Goal: Task Accomplishment & Management: Complete application form

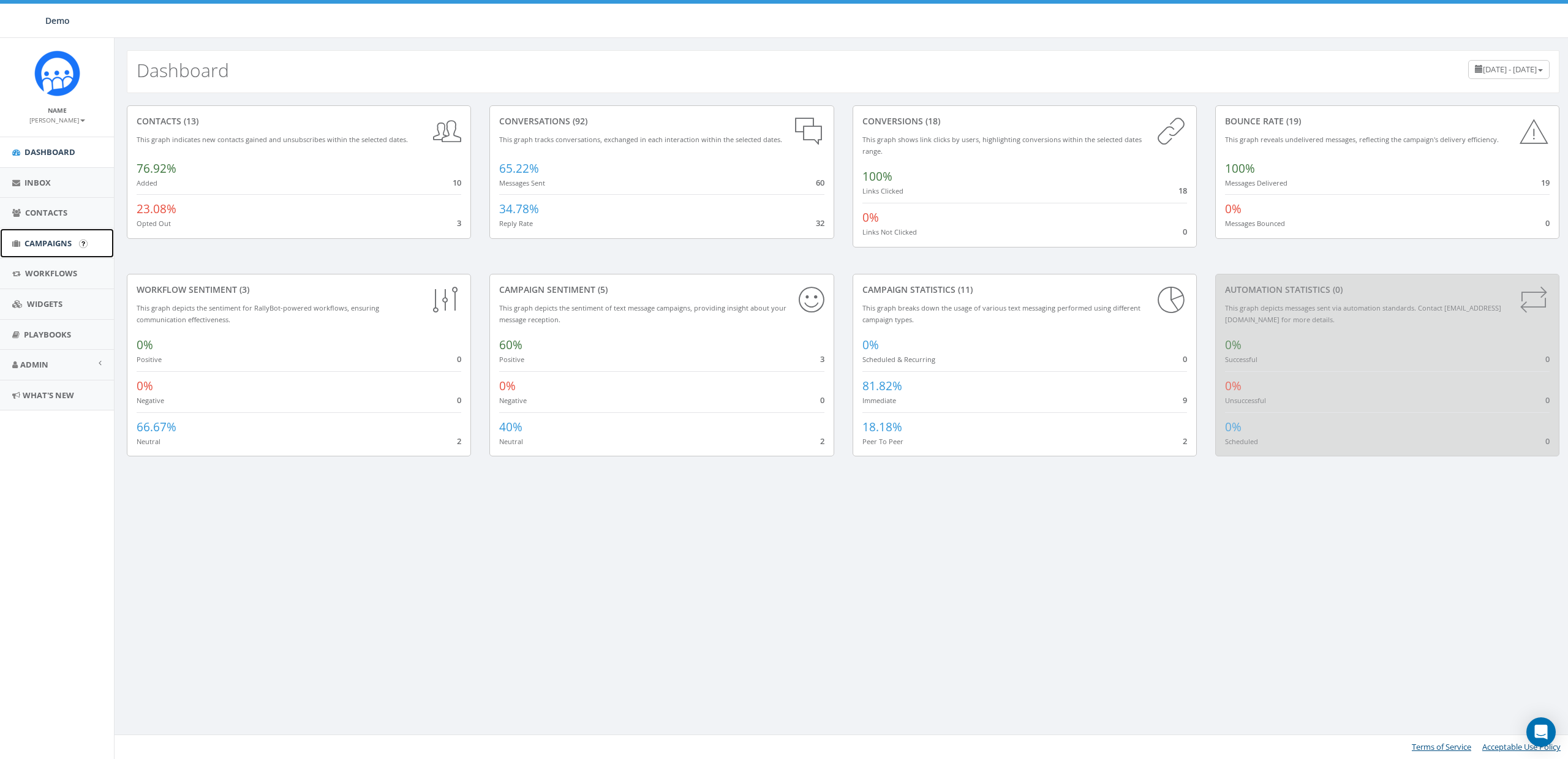
click at [40, 246] on span "Campaigns" at bounding box center [47, 243] width 47 height 11
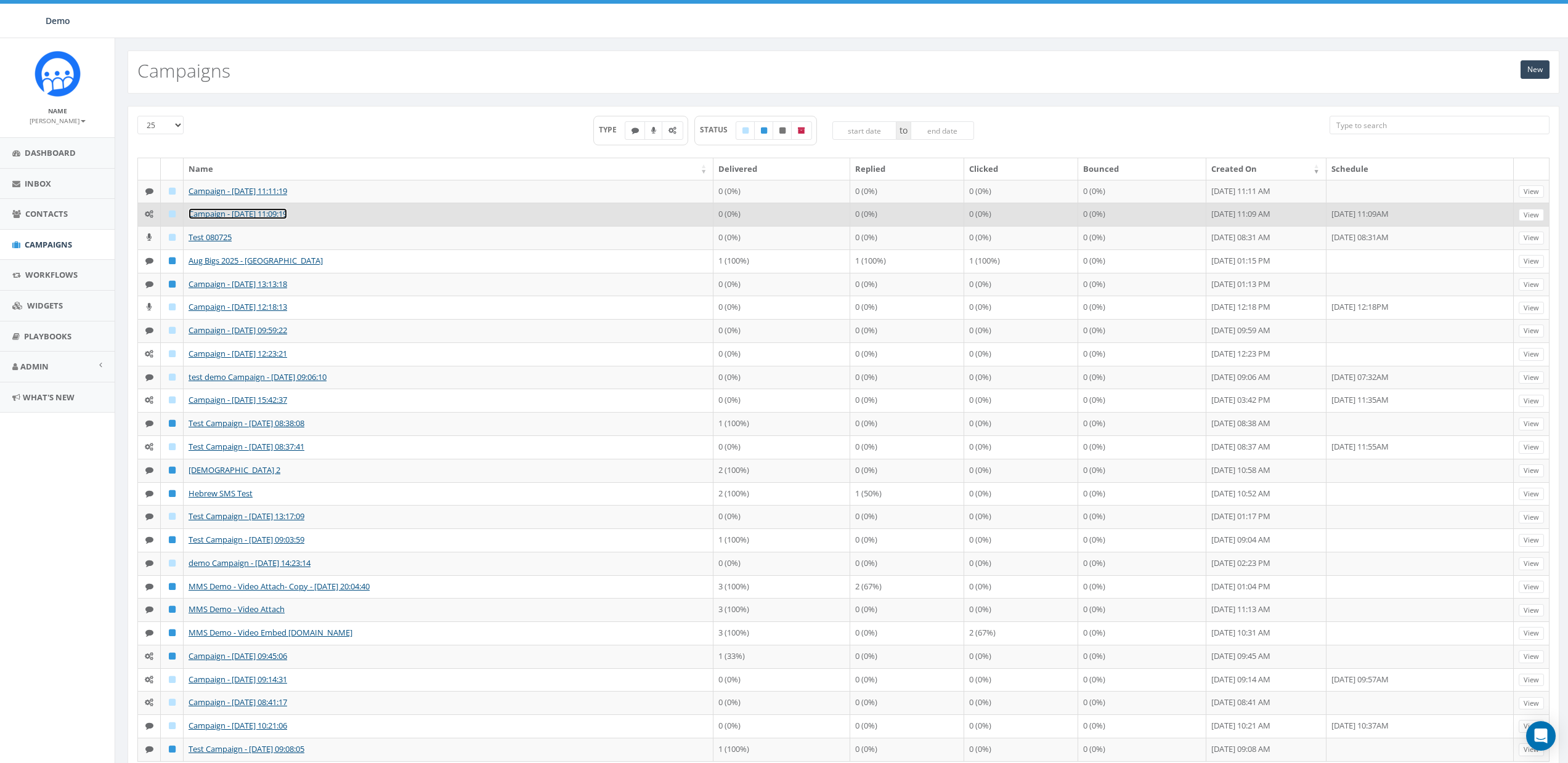
click at [210, 218] on link "Campaign - [DATE] 11:09:19" at bounding box center [238, 213] width 99 height 11
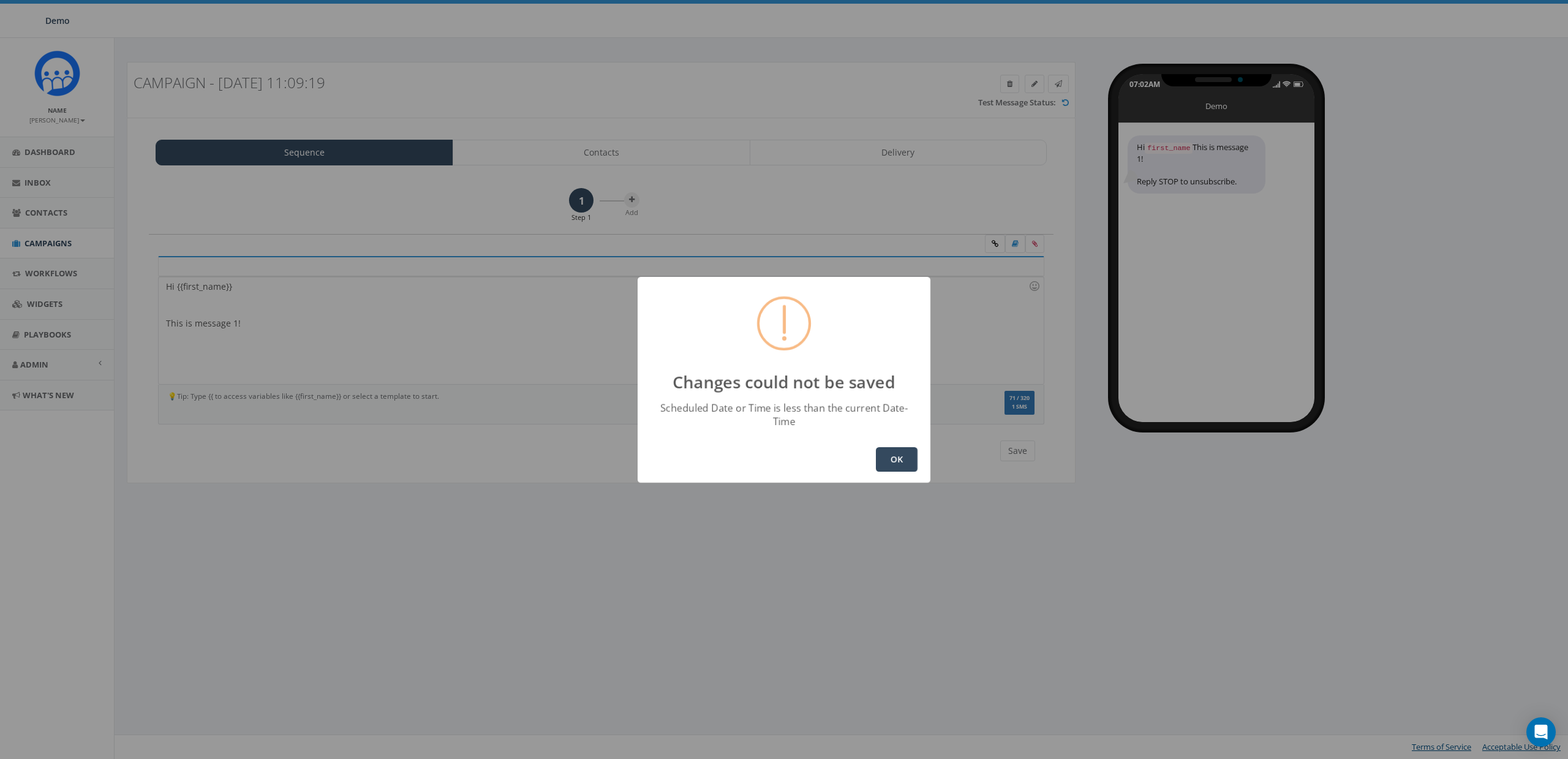
click at [884, 457] on button "OK" at bounding box center [897, 459] width 42 height 24
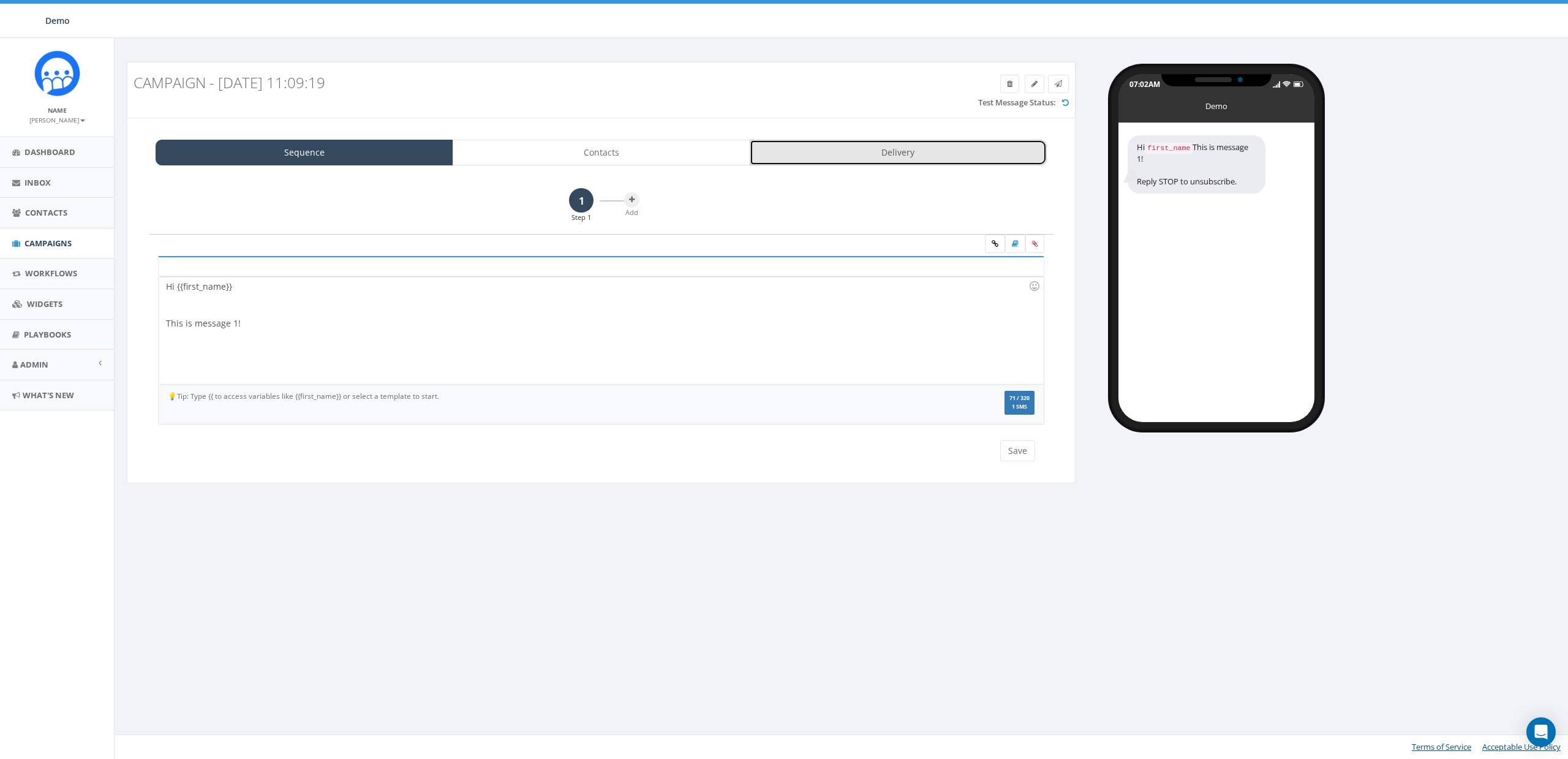
click at [923, 161] on link "Delivery" at bounding box center [898, 152] width 298 height 26
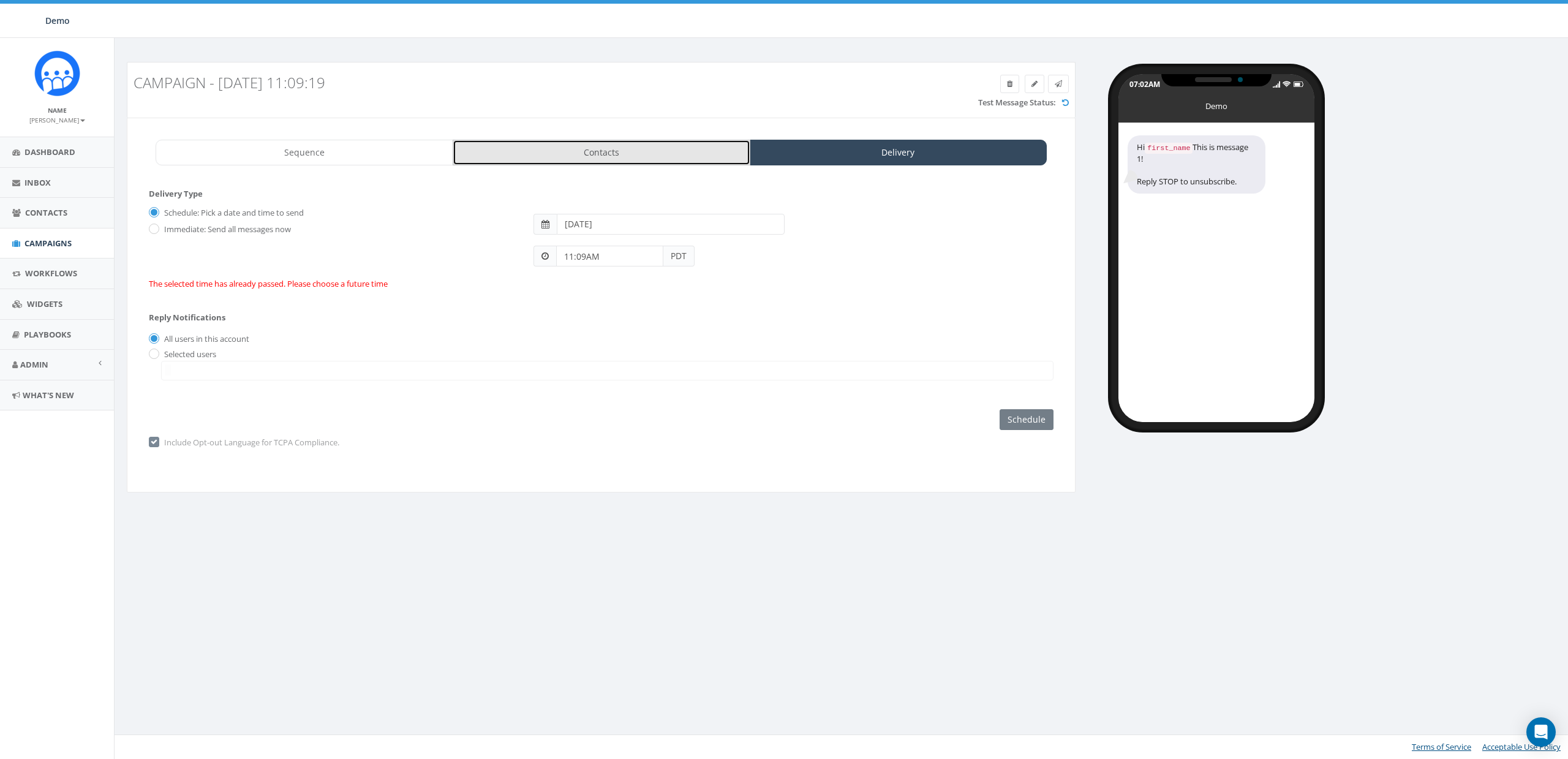
click at [693, 157] on link "Contacts" at bounding box center [601, 152] width 298 height 26
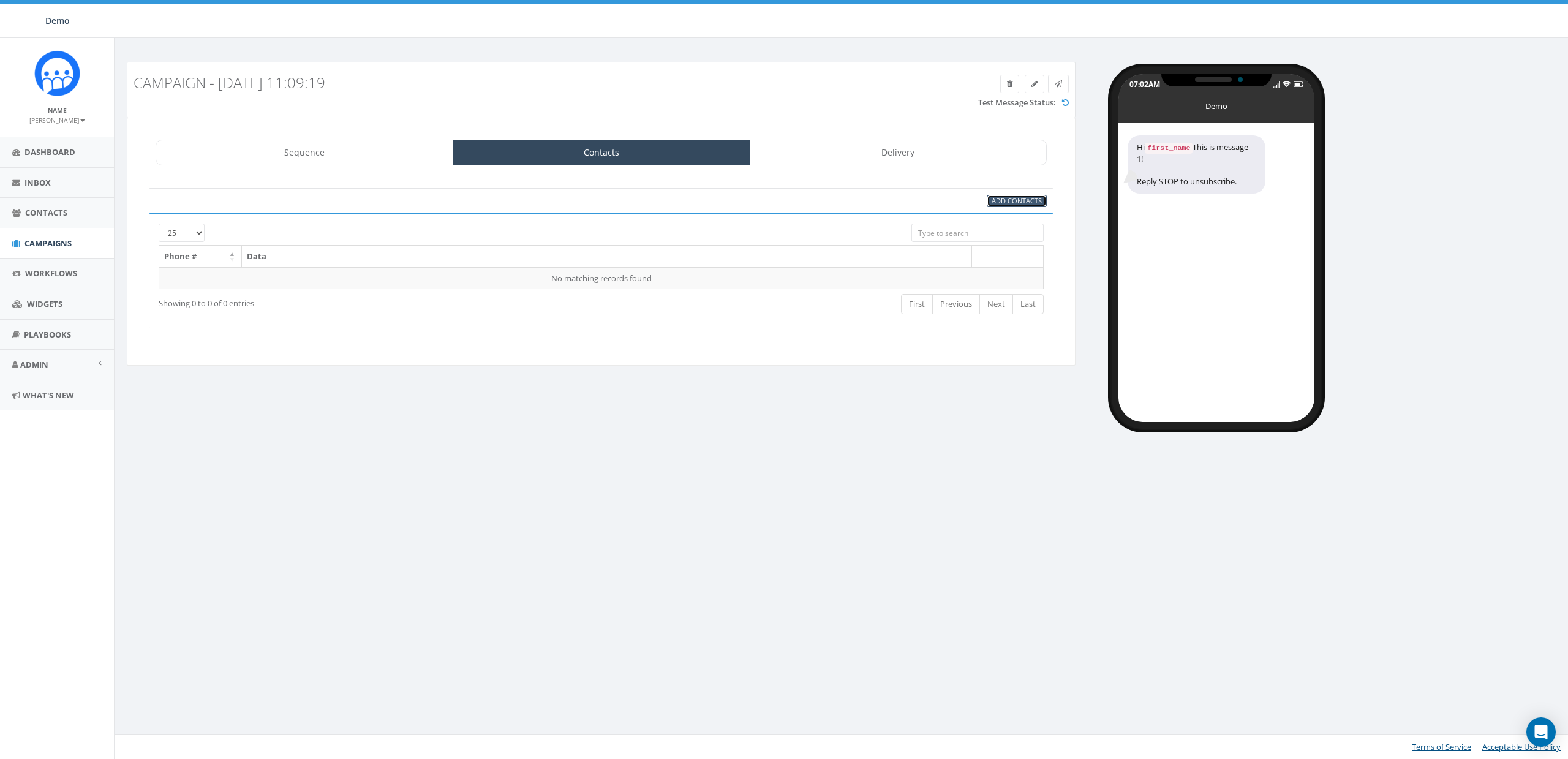
click at [1022, 196] on span "Add Contacts" at bounding box center [1016, 201] width 50 height 9
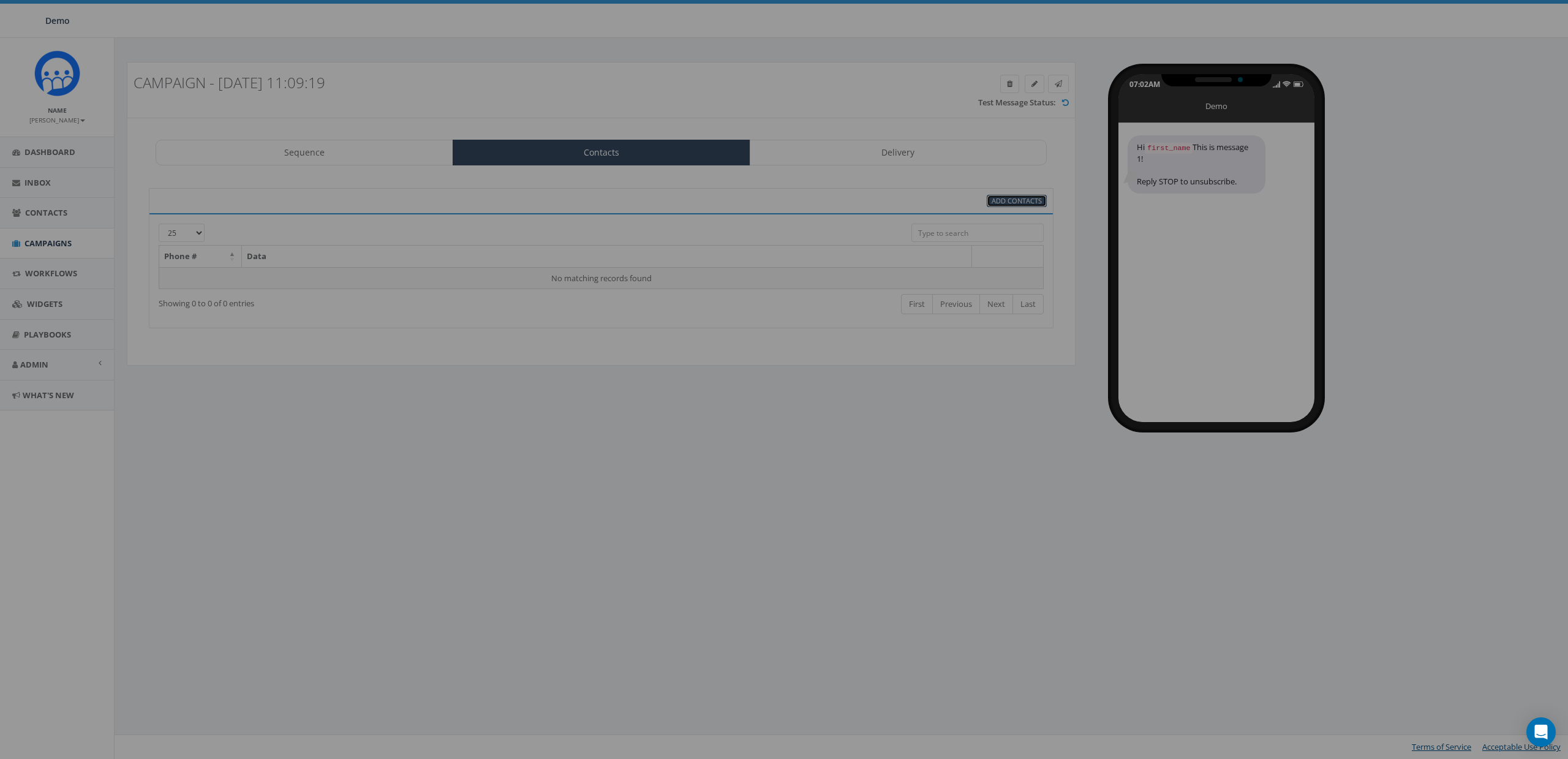
select select
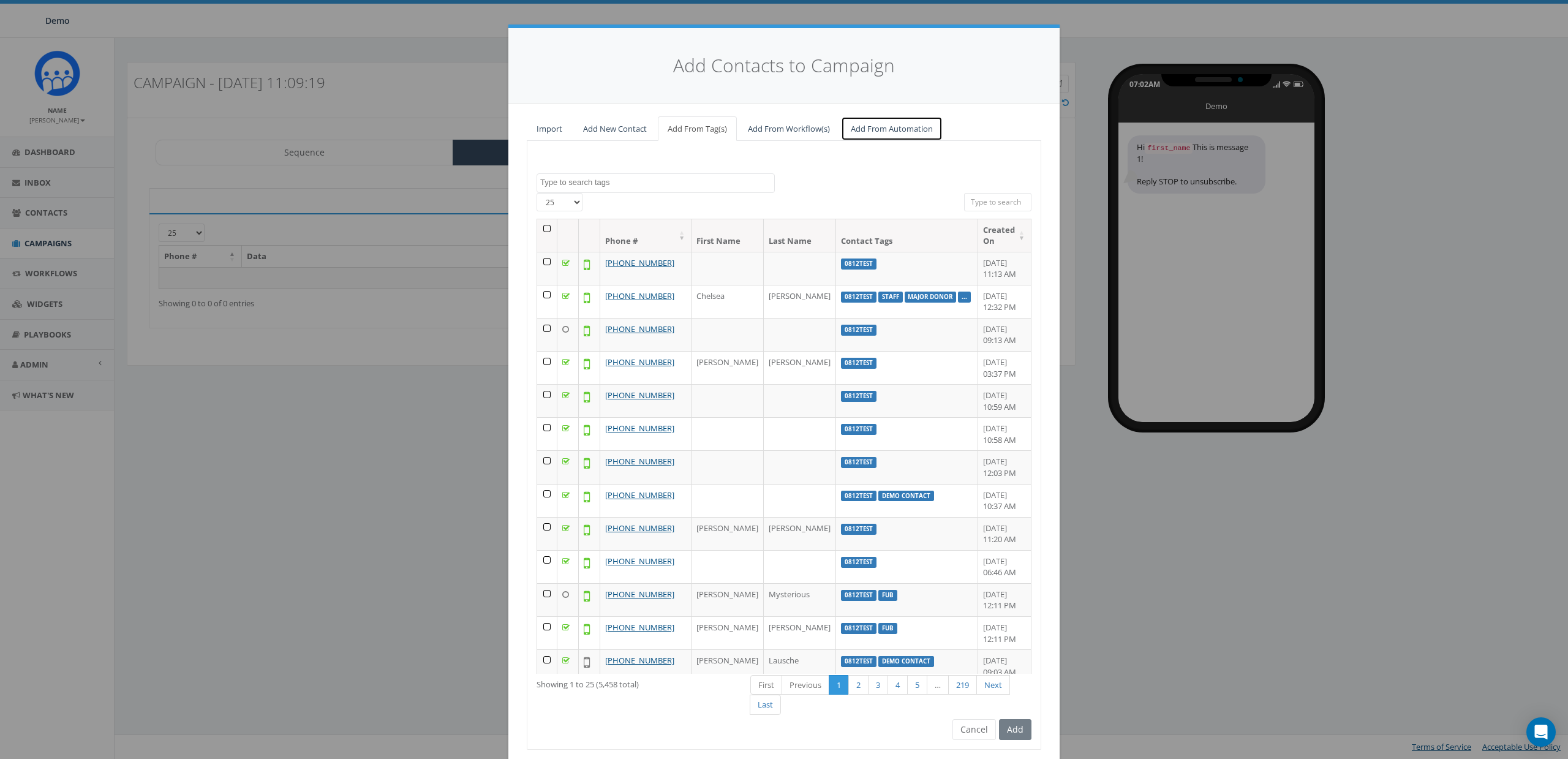
click at [912, 136] on link "Add From Automation" at bounding box center [892, 129] width 101 height 25
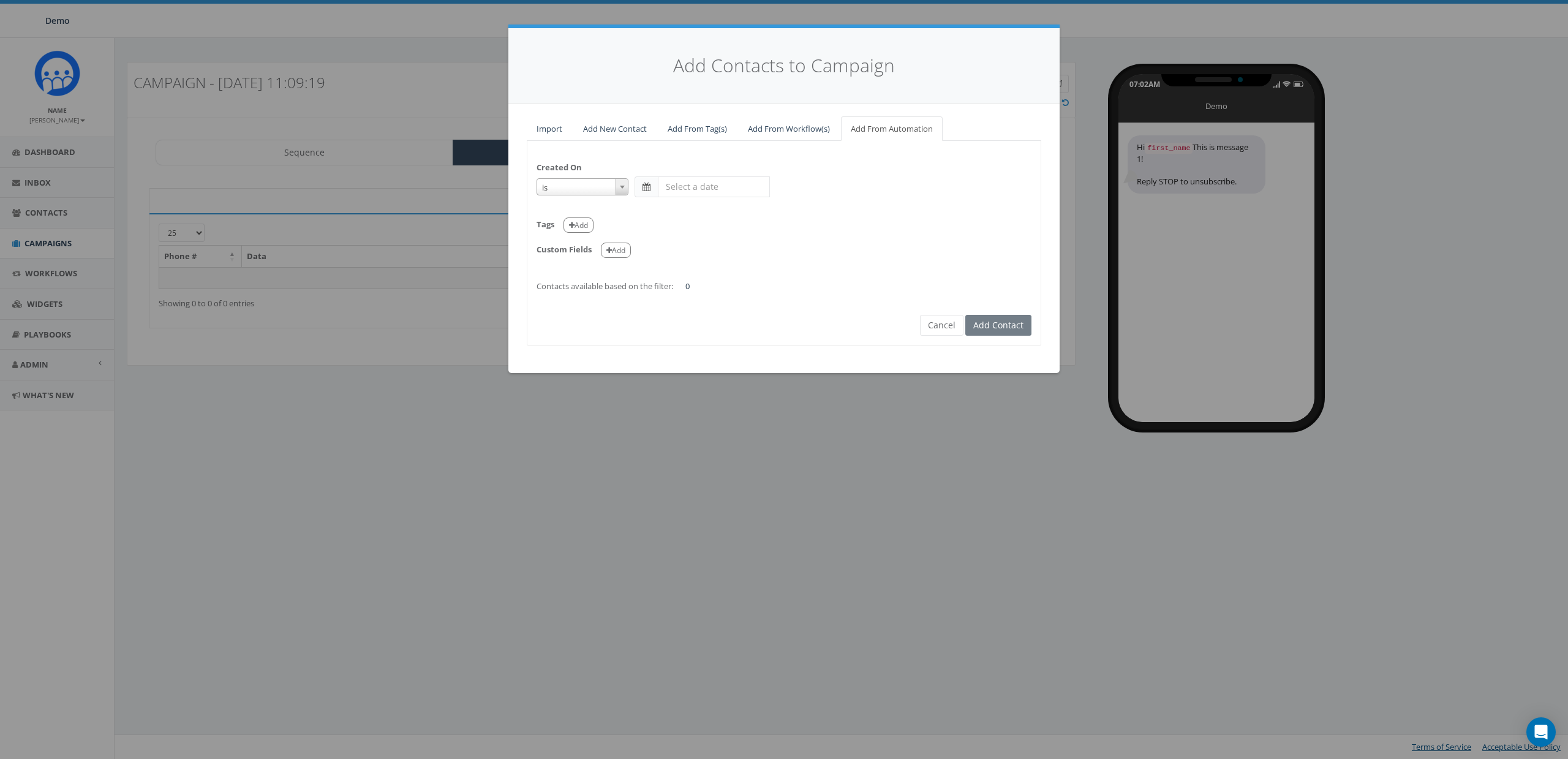
click at [571, 180] on span "is" at bounding box center [582, 187] width 91 height 17
select select "is on or after"
click at [650, 188] on span at bounding box center [646, 186] width 8 height 8
click at [696, 186] on input "text" at bounding box center [714, 186] width 112 height 21
click at [672, 210] on th "«" at bounding box center [670, 211] width 18 height 18
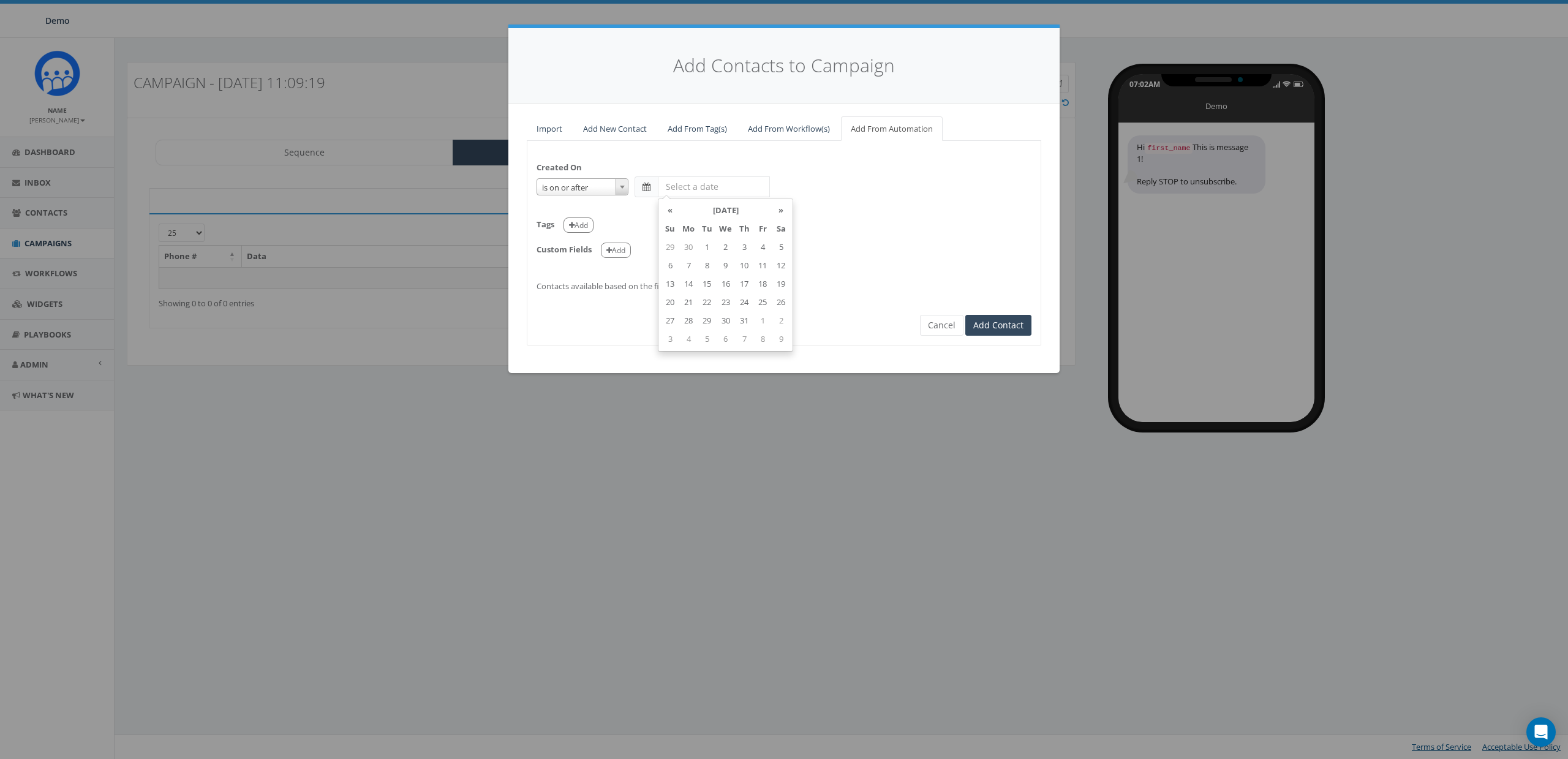
click at [672, 210] on th "«" at bounding box center [670, 211] width 18 height 18
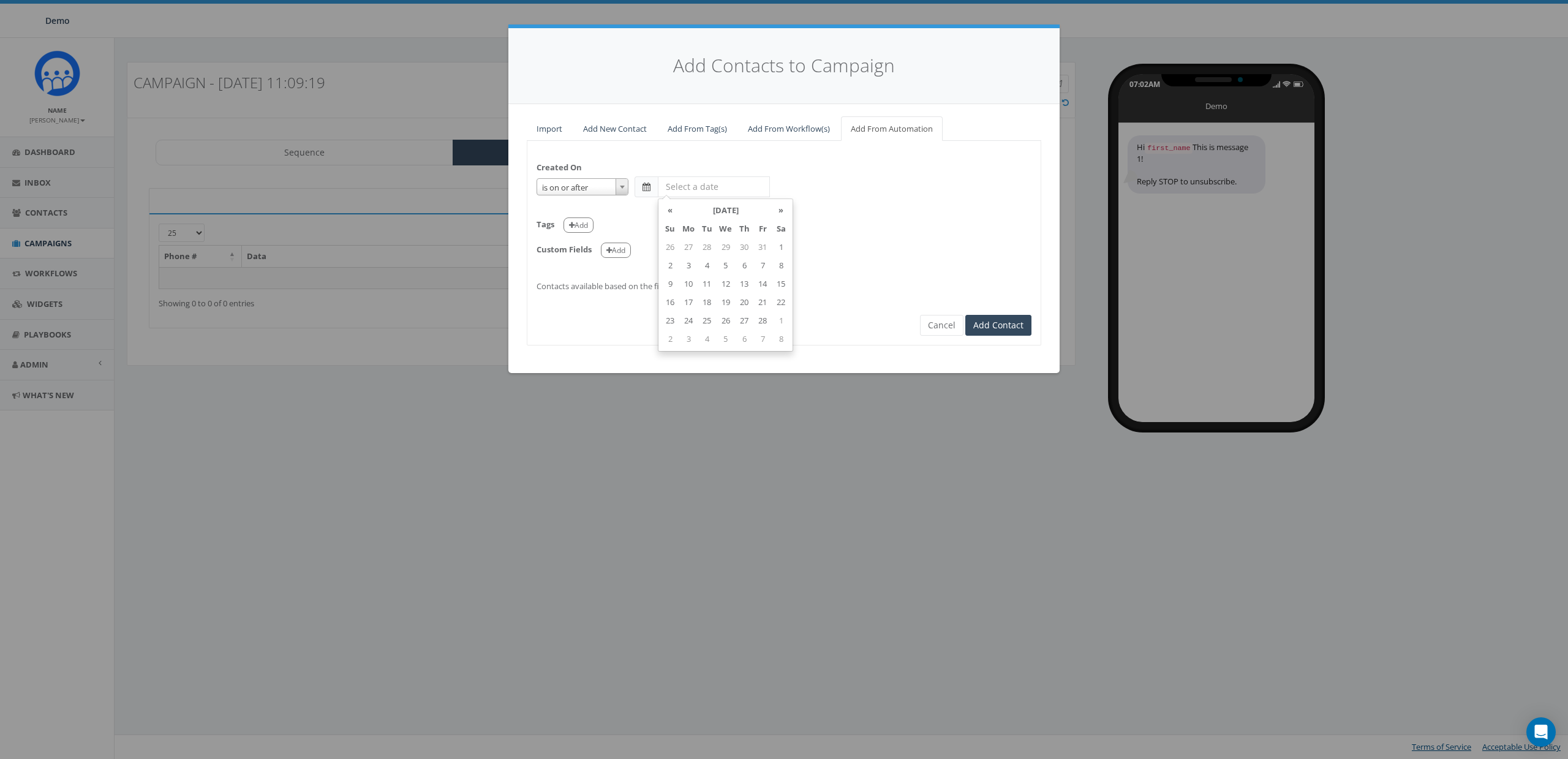
click at [672, 210] on th "«" at bounding box center [670, 211] width 18 height 18
click at [726, 247] on td "1" at bounding box center [725, 247] width 19 height 18
type input "2025-01-01"
click at [850, 228] on div "Tags Add" at bounding box center [784, 221] width 495 height 25
click at [580, 224] on button "Add" at bounding box center [578, 225] width 30 height 15
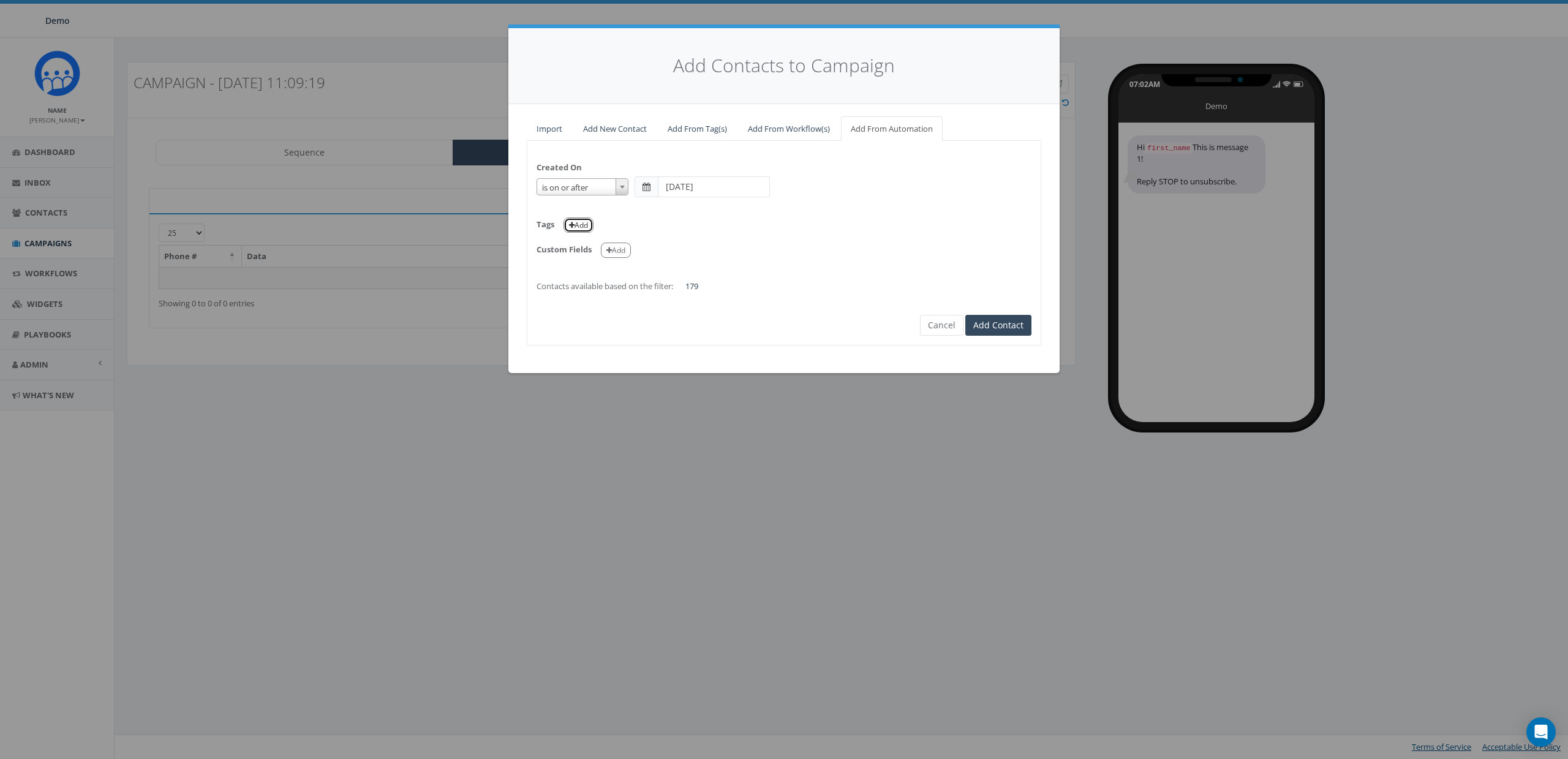
select select
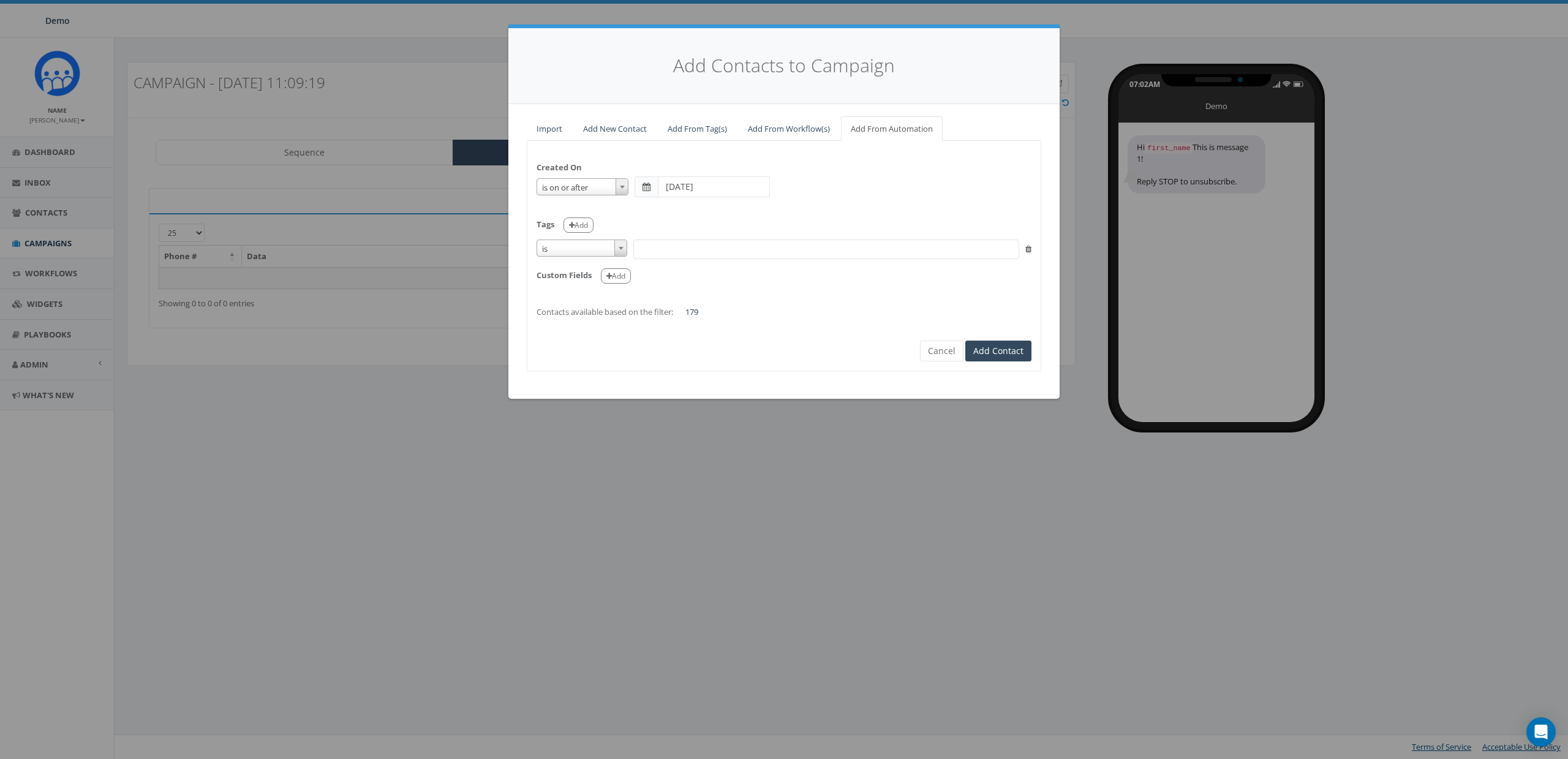
click at [592, 241] on span "is" at bounding box center [582, 249] width 90 height 17
select select "contains"
click at [670, 243] on span at bounding box center [826, 250] width 386 height 20
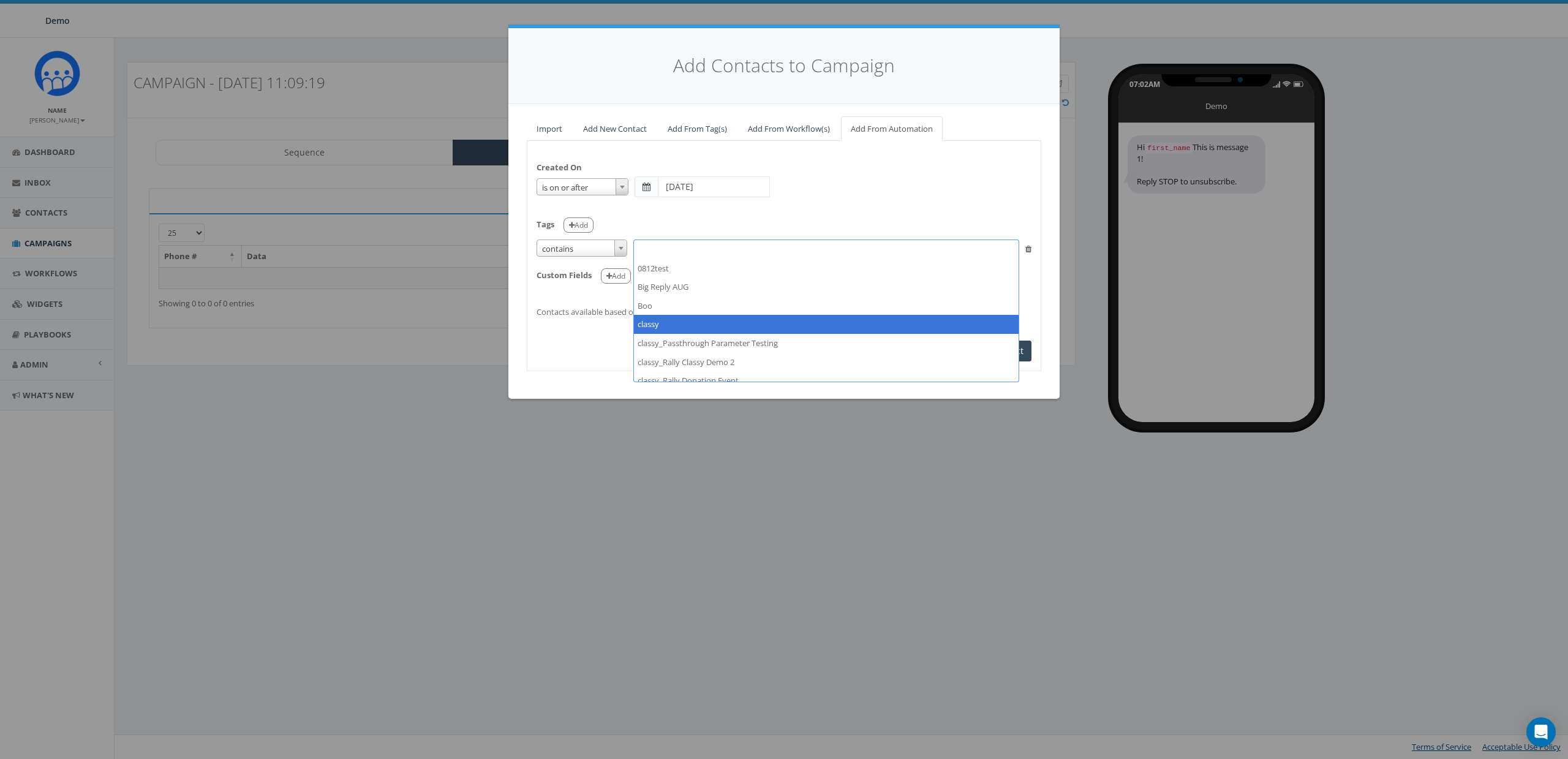
select select "classy"
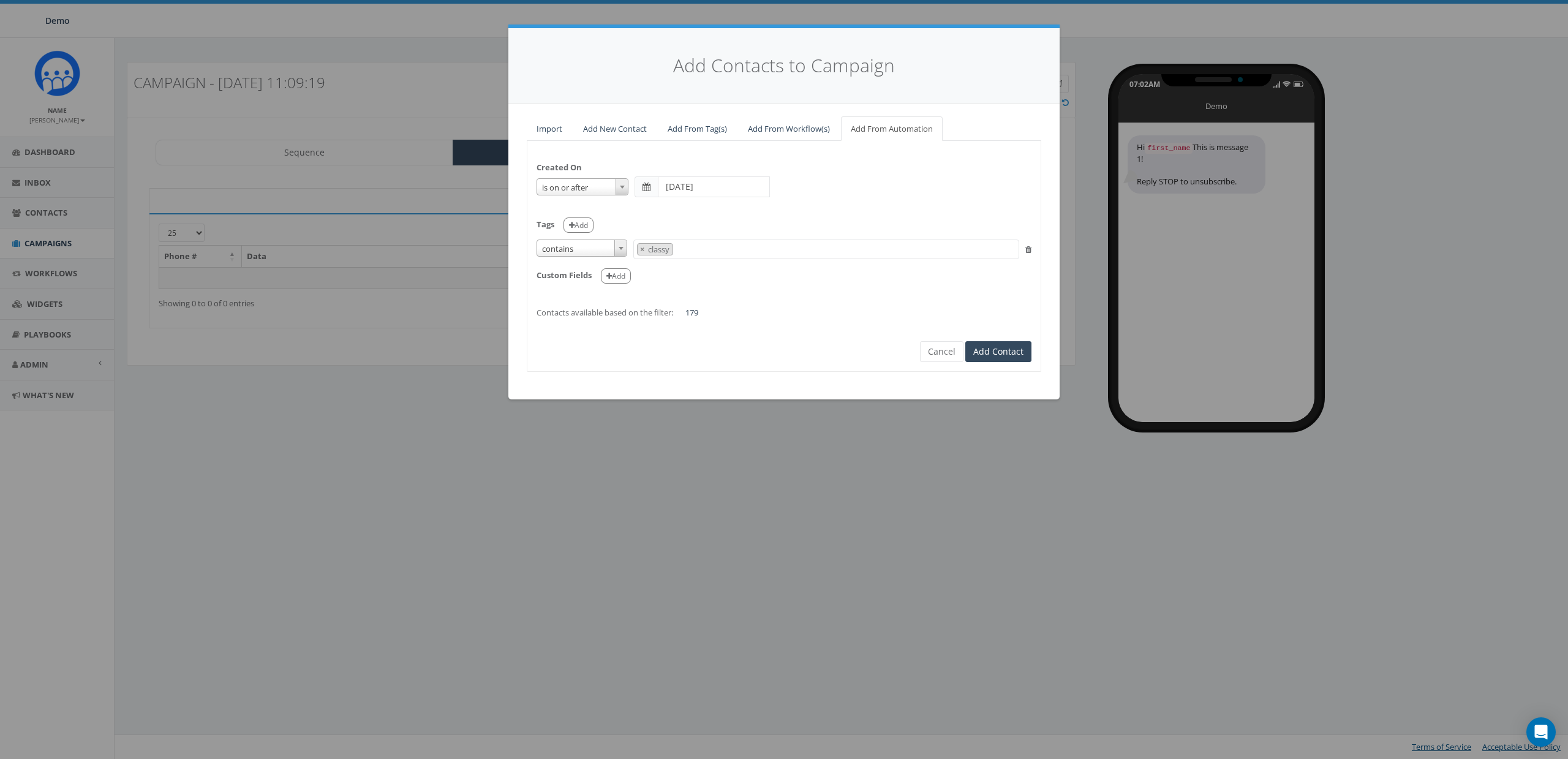
scroll to position [37, 0]
click at [795, 285] on div "Created On is is on or before is on or after is before is after is not is on or…" at bounding box center [784, 234] width 513 height 168
click at [942, 352] on button "Cancel" at bounding box center [942, 351] width 43 height 21
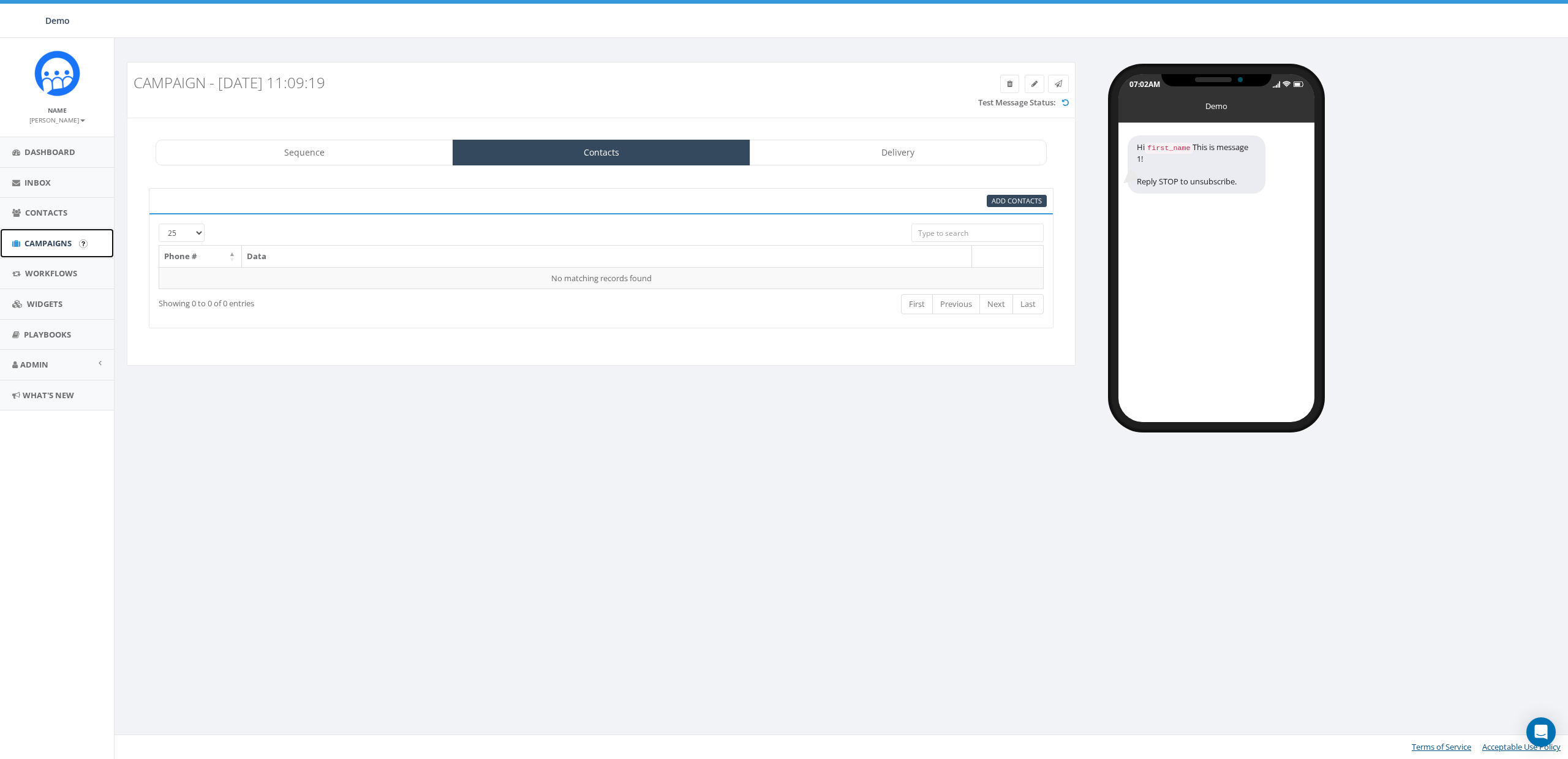
click at [35, 235] on link "Campaigns" at bounding box center [57, 244] width 114 height 30
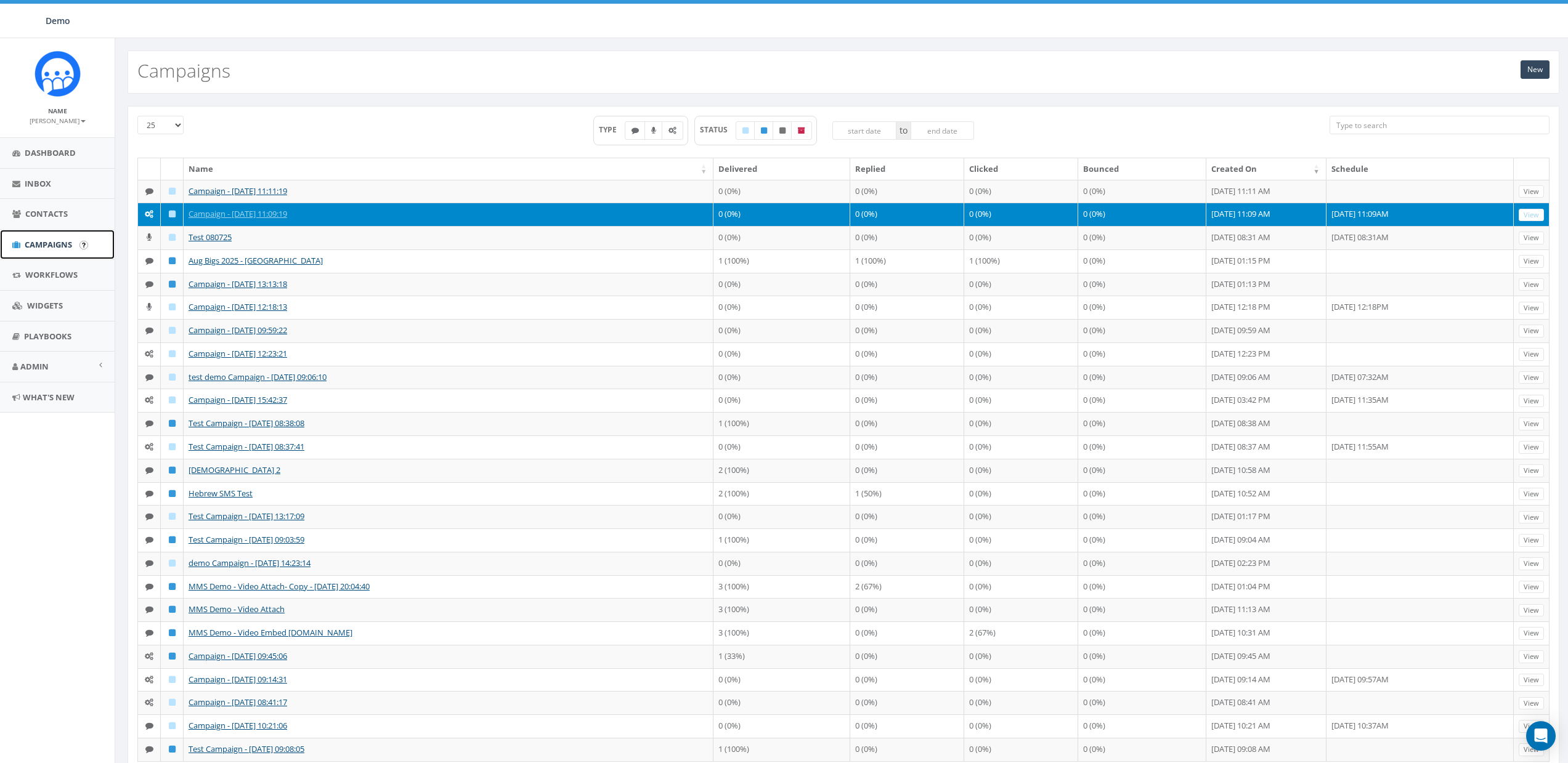
click at [30, 248] on span "Campaigns" at bounding box center [48, 244] width 48 height 11
click at [58, 115] on link "James Martin" at bounding box center [57, 120] width 56 height 11
click at [54, 157] on link "Sign Out" at bounding box center [61, 155] width 97 height 15
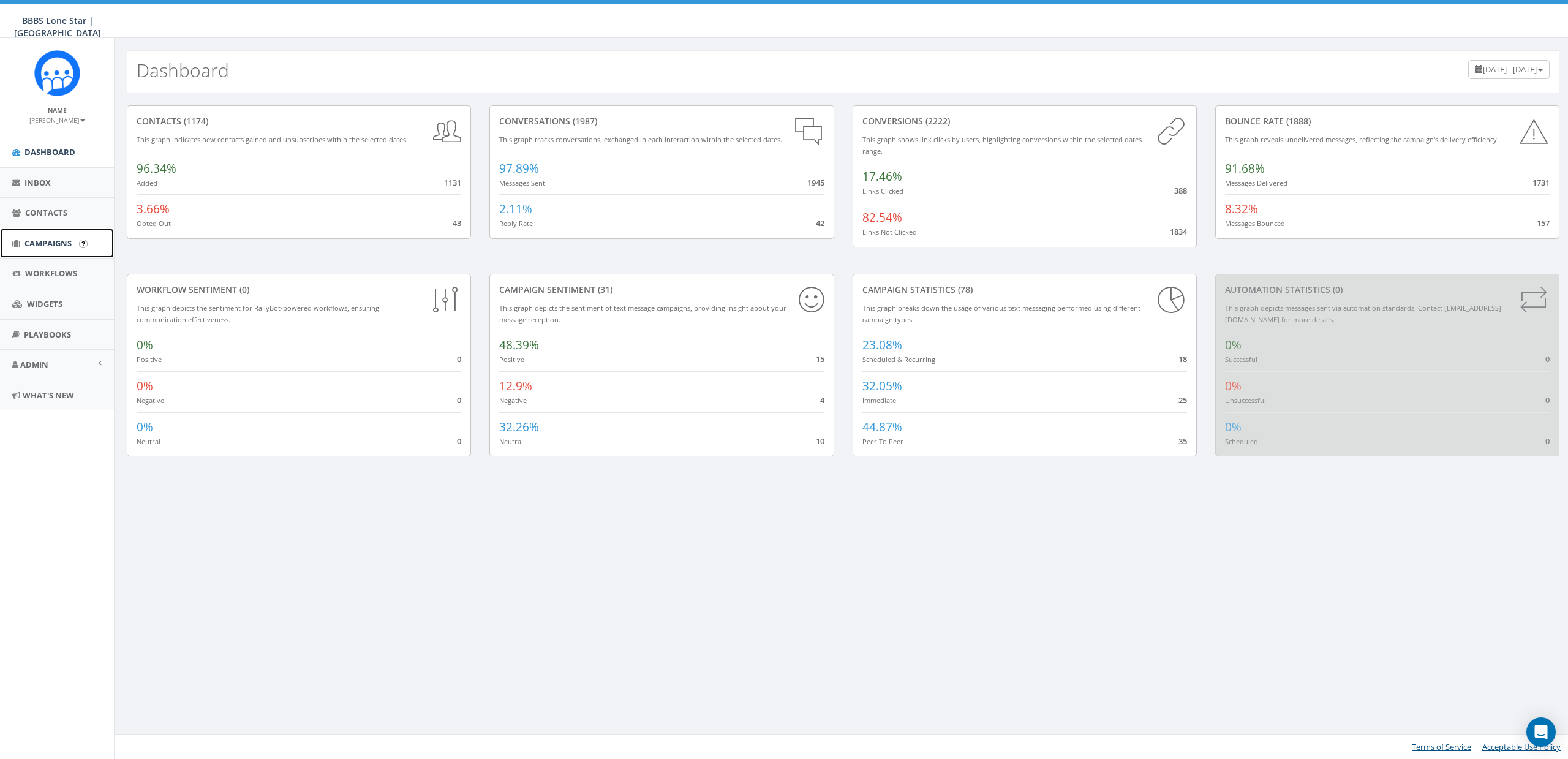
click at [48, 246] on span "Campaigns" at bounding box center [47, 243] width 47 height 11
